Goal: Information Seeking & Learning: Check status

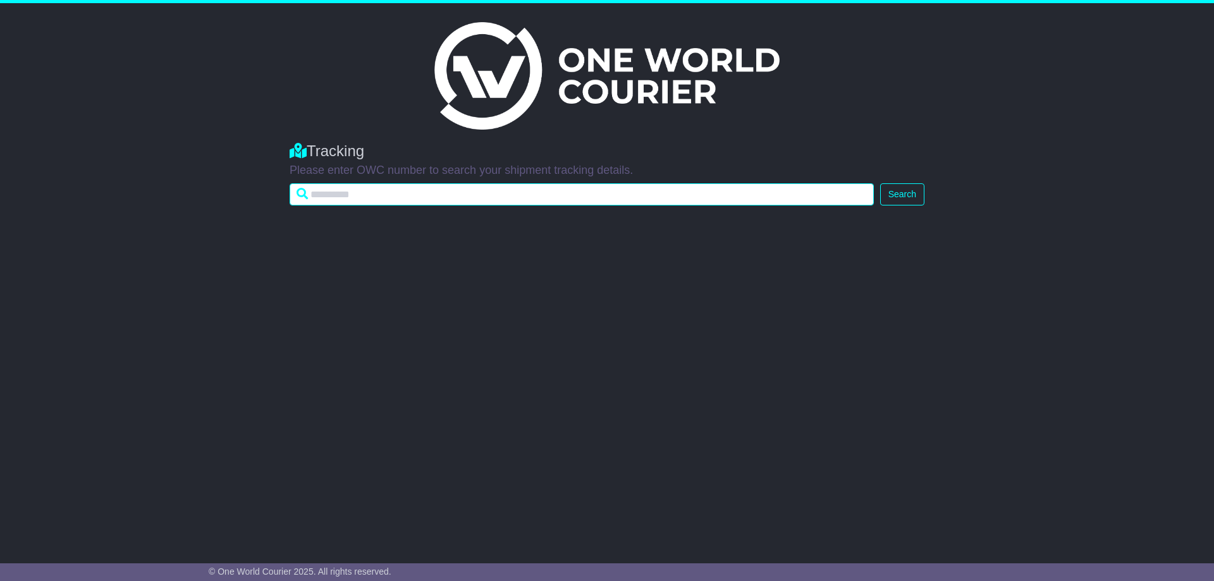
click at [333, 193] on input "text" at bounding box center [582, 194] width 584 height 22
click at [355, 190] on input "text" at bounding box center [582, 194] width 584 height 22
type input "**********"
click at [880, 183] on button "Search" at bounding box center [902, 194] width 44 height 22
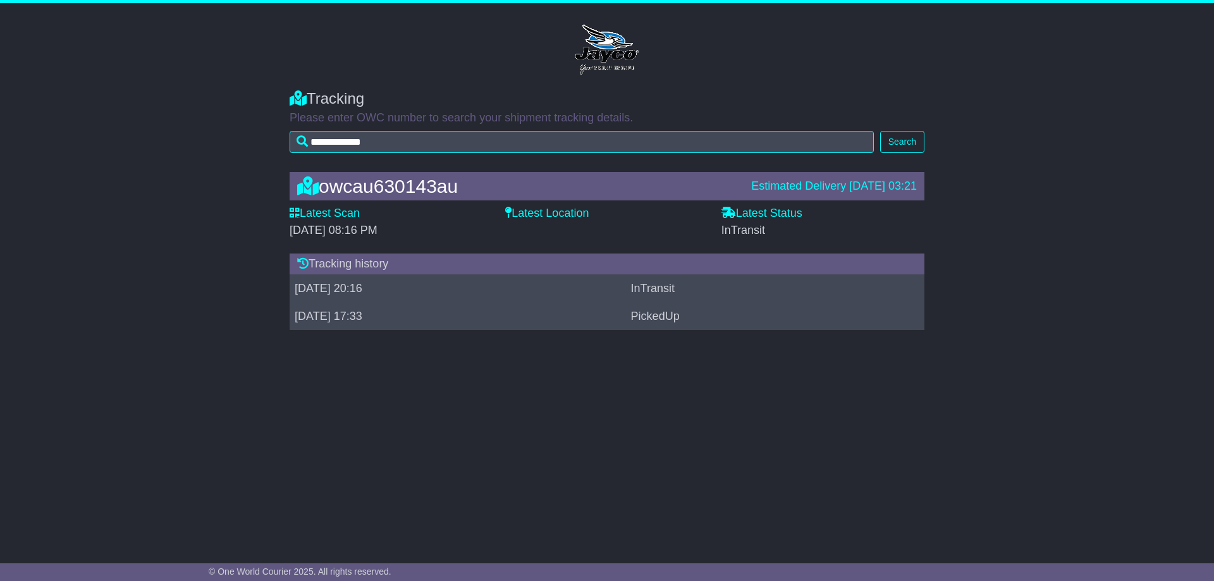
click at [537, 209] on label "Latest Location" at bounding box center [546, 214] width 83 height 14
click at [524, 217] on label "Latest Location" at bounding box center [546, 214] width 83 height 14
click at [530, 211] on label "Latest Location" at bounding box center [546, 214] width 83 height 14
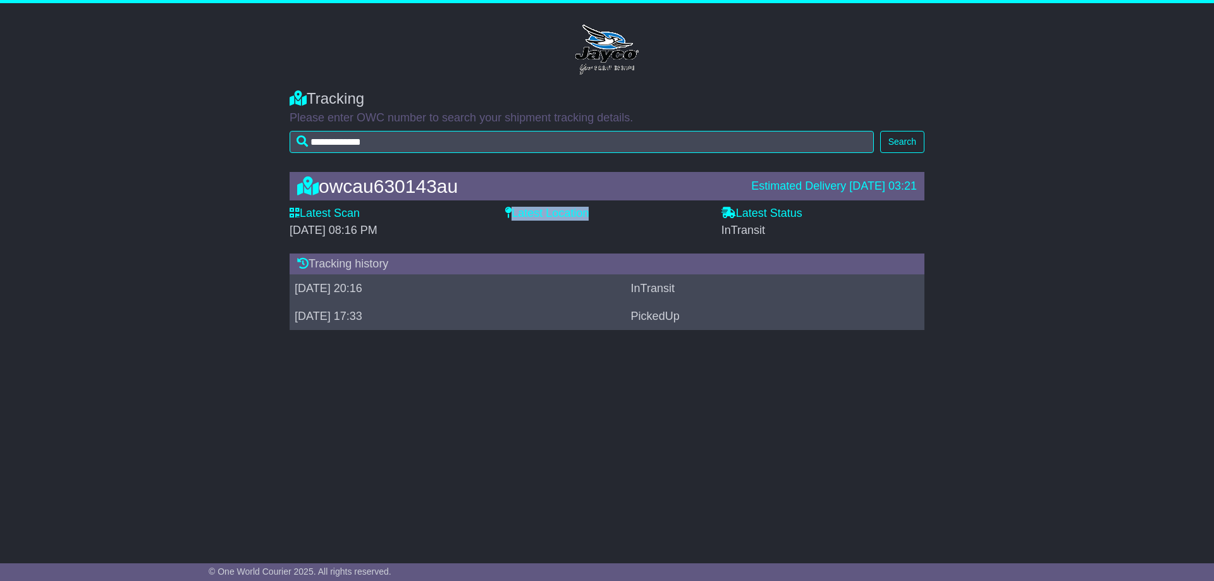
click at [530, 211] on label "Latest Location" at bounding box center [546, 214] width 83 height 14
click at [496, 212] on div "Latest Scan [DATE] 08:16 PM" at bounding box center [391, 227] width 216 height 40
click at [302, 219] on label "Latest Scan" at bounding box center [325, 214] width 70 height 14
click at [312, 212] on label "Latest Scan" at bounding box center [325, 214] width 70 height 14
click at [316, 228] on span "[DATE] 08:16 PM" at bounding box center [334, 230] width 88 height 13
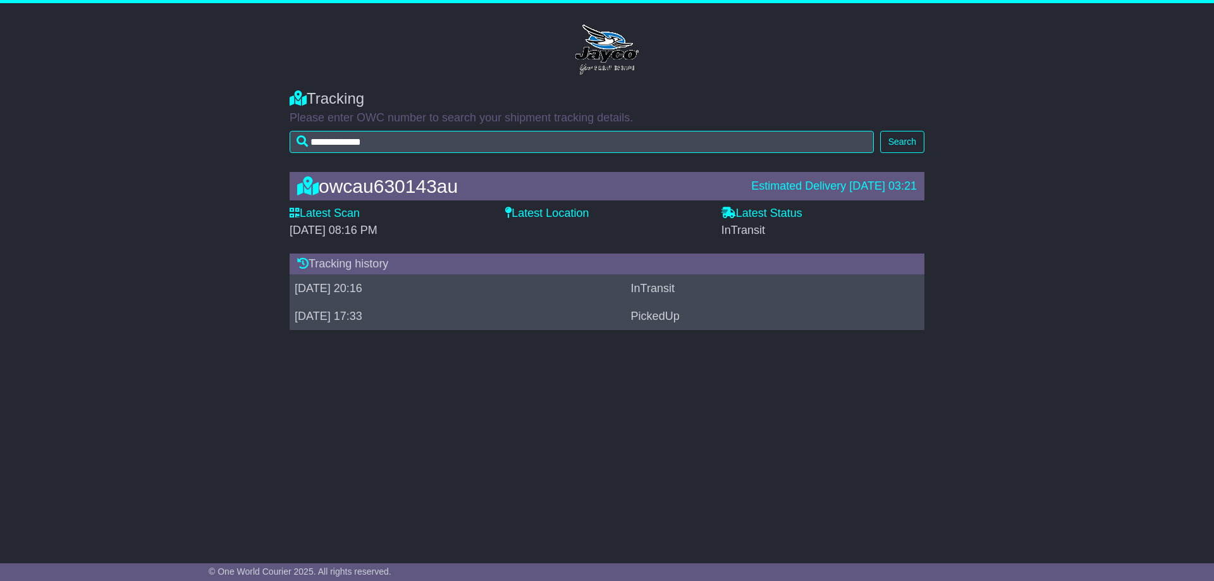
drag, startPoint x: 434, startPoint y: 227, endPoint x: 279, endPoint y: 231, distance: 155.6
click at [279, 231] on div "owcau630143au Estimated Delivery [DATE] 03:21 Latest Scan [DATE] 08:16 PM Lates…" at bounding box center [607, 254] width 1214 height 190
click at [431, 230] on div "[DATE] 08:16 PM" at bounding box center [391, 231] width 203 height 14
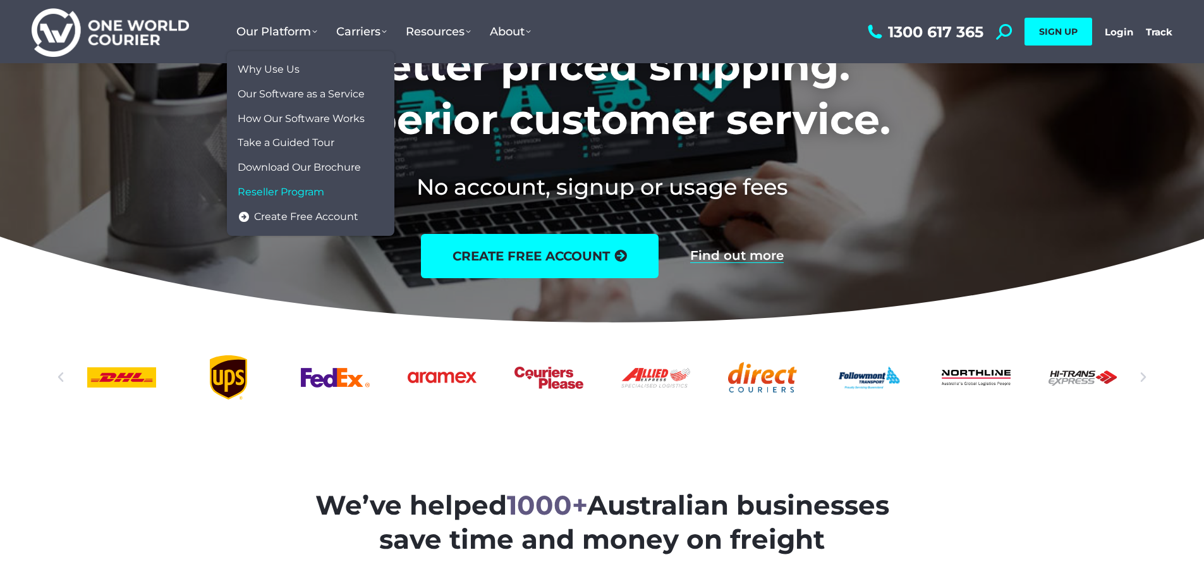
scroll to position [316, 0]
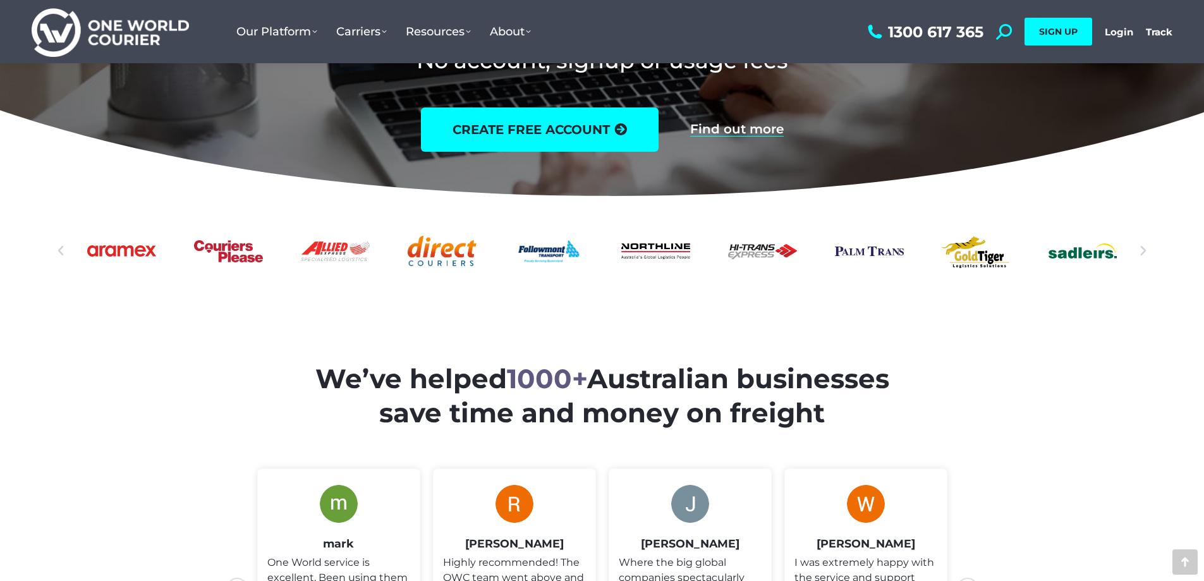
click at [1148, 255] on icon "Next slide" at bounding box center [1143, 251] width 13 height 13
